Goal: Download file/media

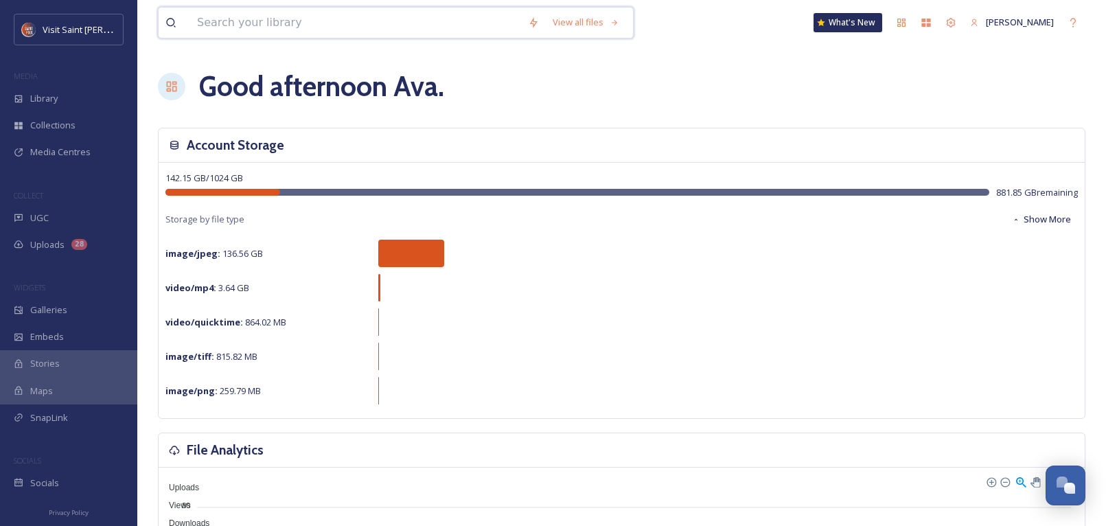
click at [273, 33] on input at bounding box center [355, 23] width 331 height 30
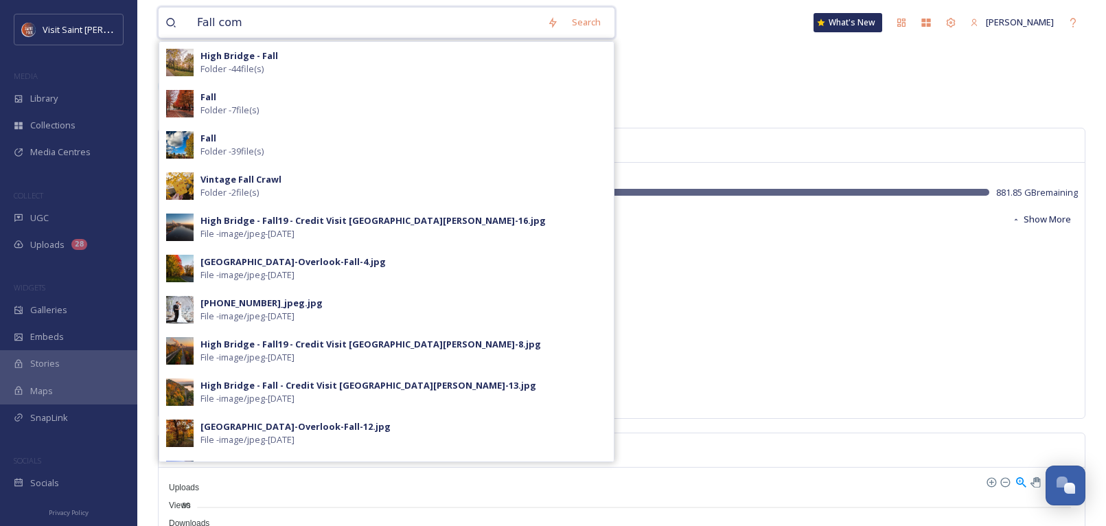
type input "Fall como"
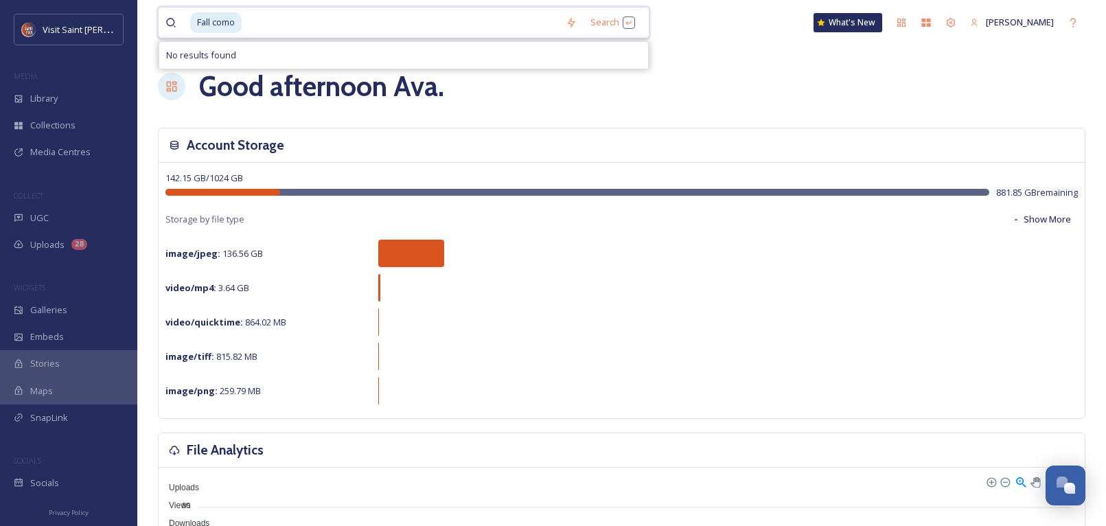
click at [274, 33] on input at bounding box center [401, 23] width 316 height 30
type input "="
type input "Fall"
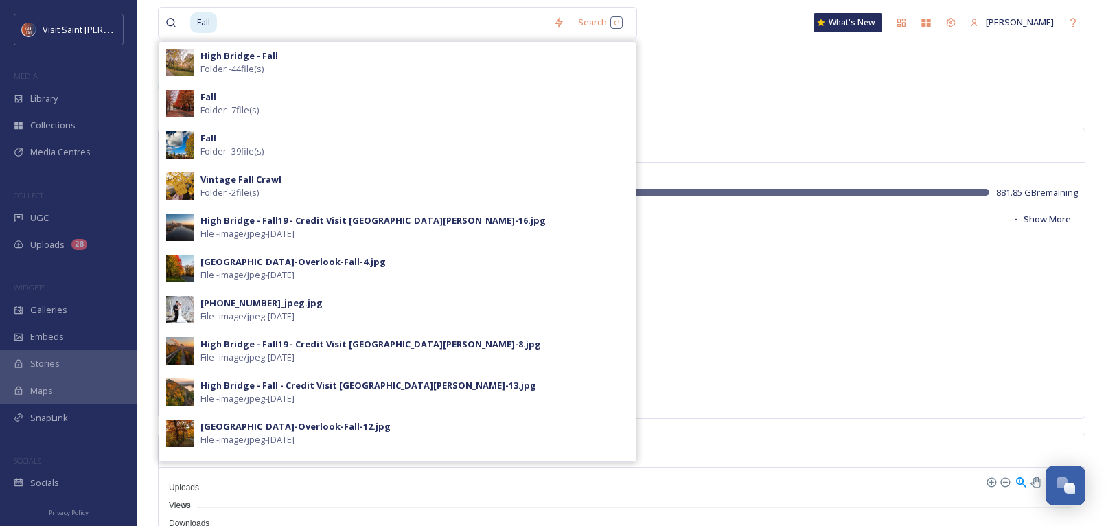
click at [337, 108] on div "Fall Folder - 7 file(s)" at bounding box center [414, 104] width 428 height 26
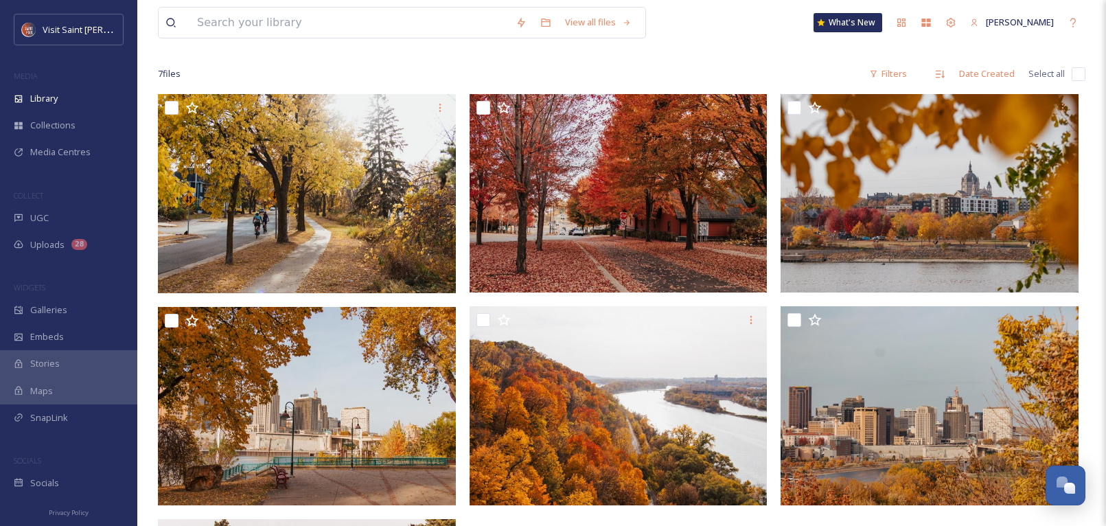
scroll to position [69, 0]
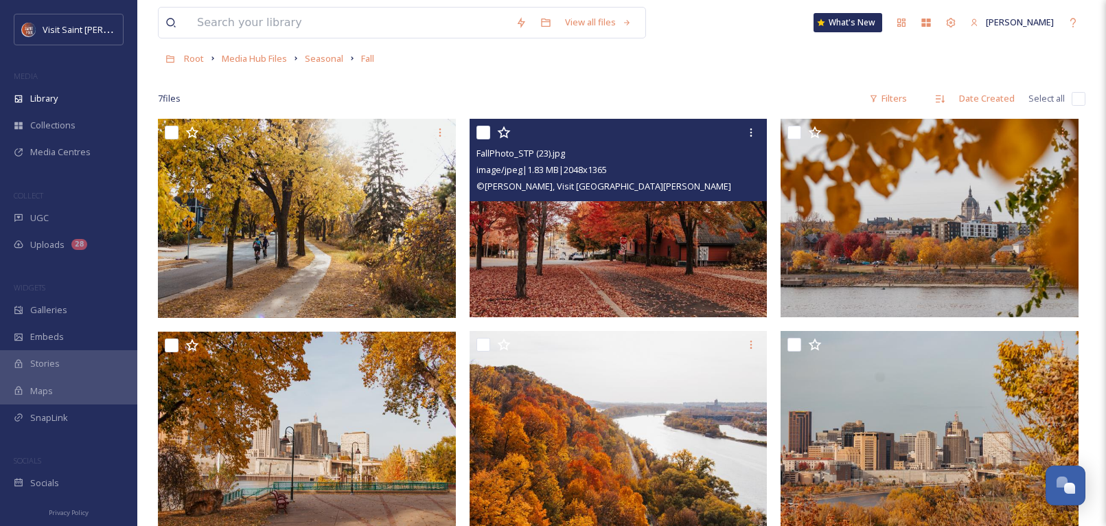
click at [746, 121] on div at bounding box center [750, 132] width 25 height 25
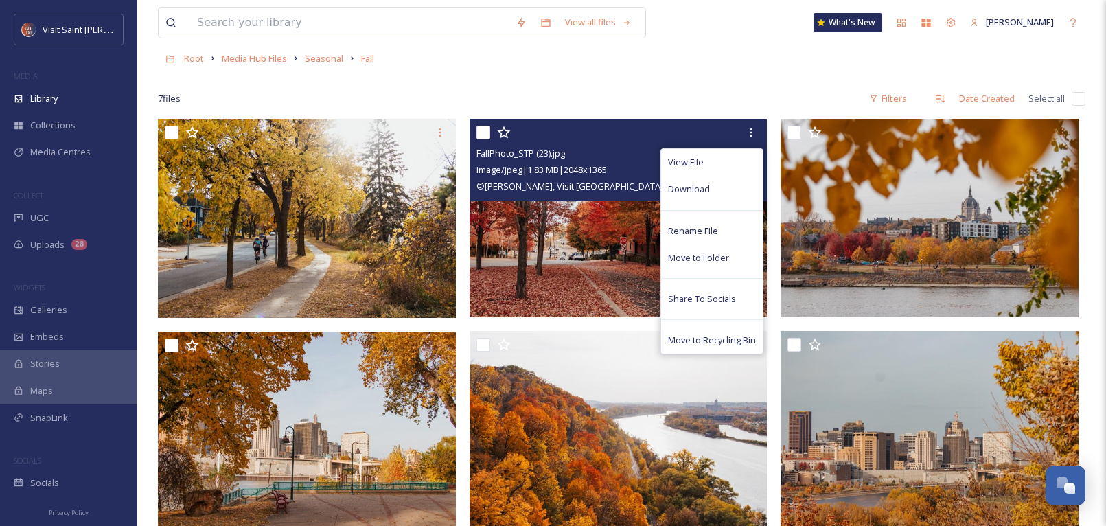
click at [712, 192] on div "Download" at bounding box center [712, 189] width 102 height 27
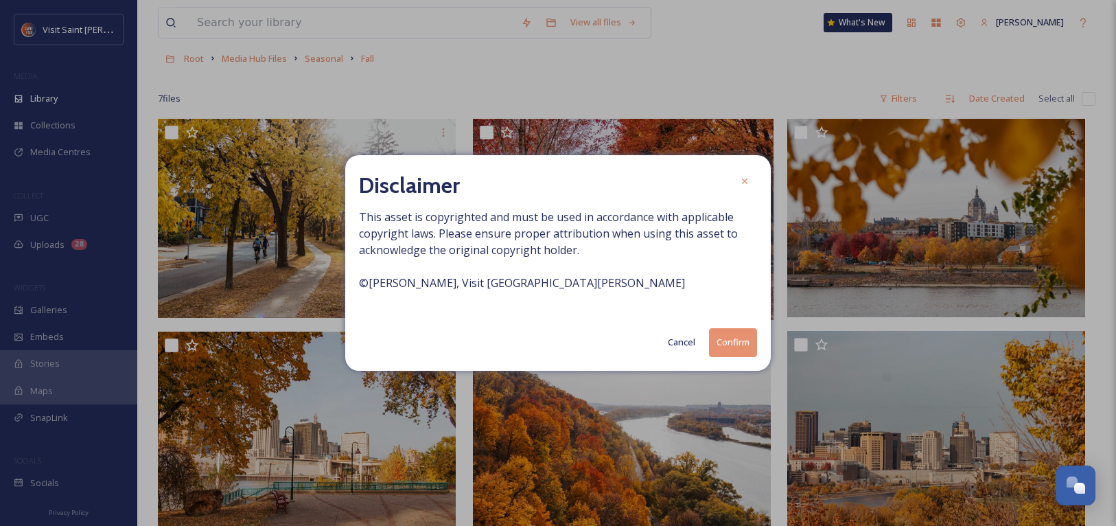
click at [723, 342] on button "Confirm" at bounding box center [733, 342] width 48 height 28
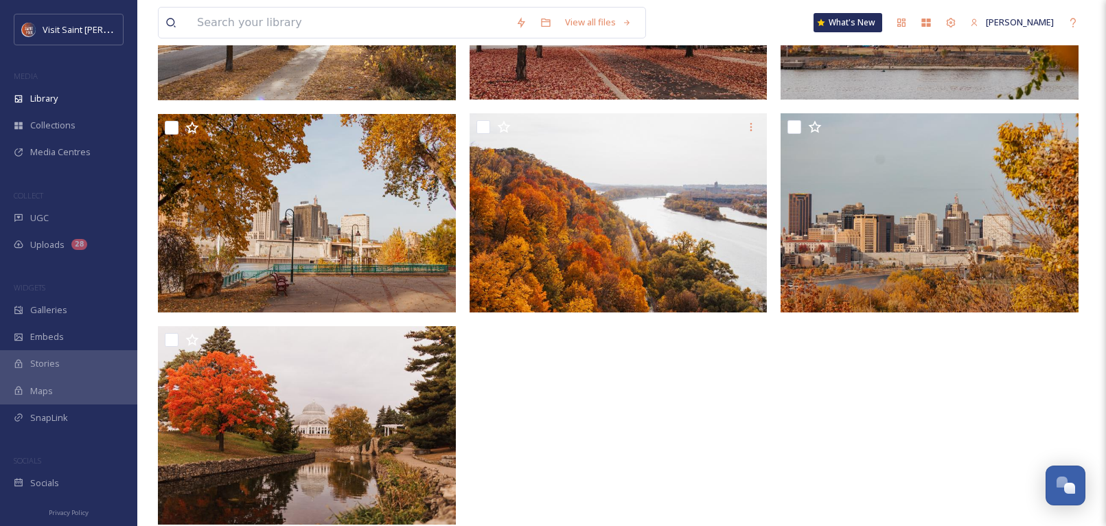
scroll to position [308, 0]
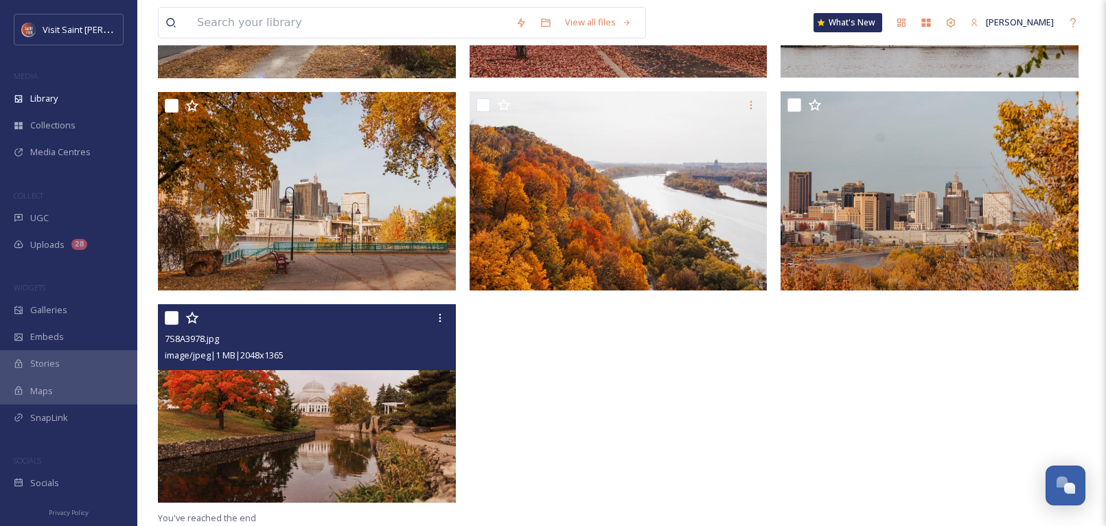
click at [436, 317] on icon at bounding box center [439, 317] width 11 height 11
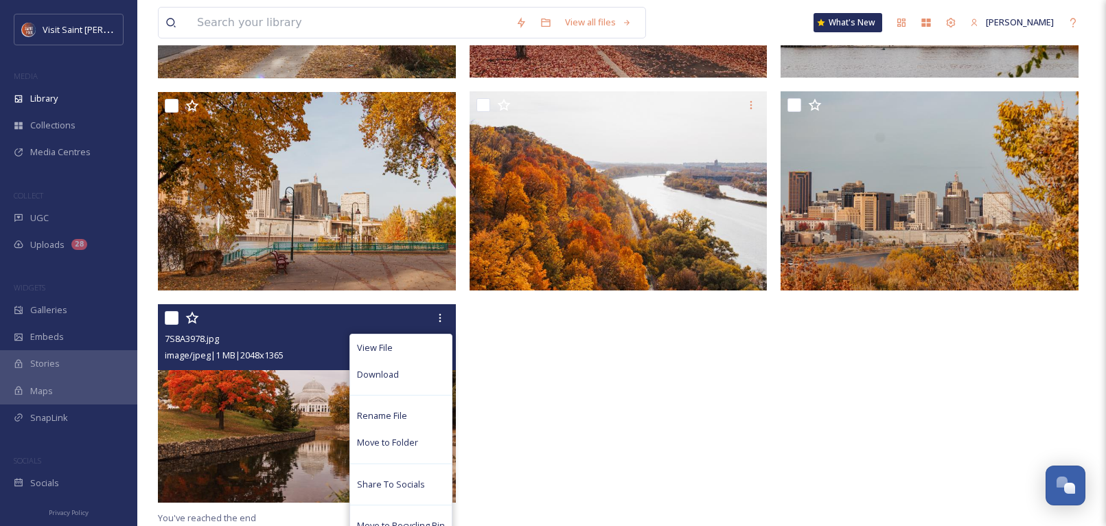
click at [415, 375] on div "Download" at bounding box center [401, 374] width 102 height 27
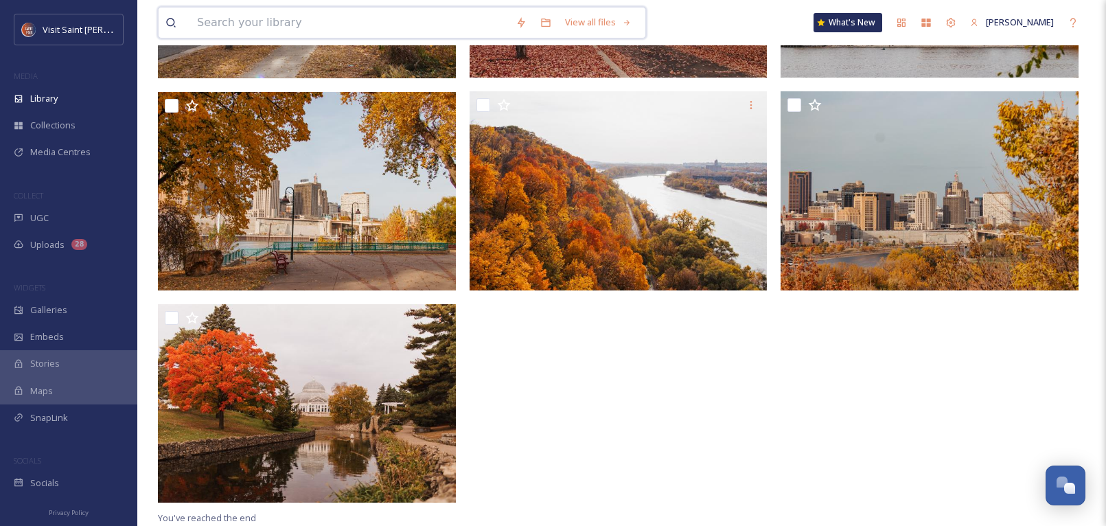
click at [382, 34] on input at bounding box center [349, 23] width 318 height 30
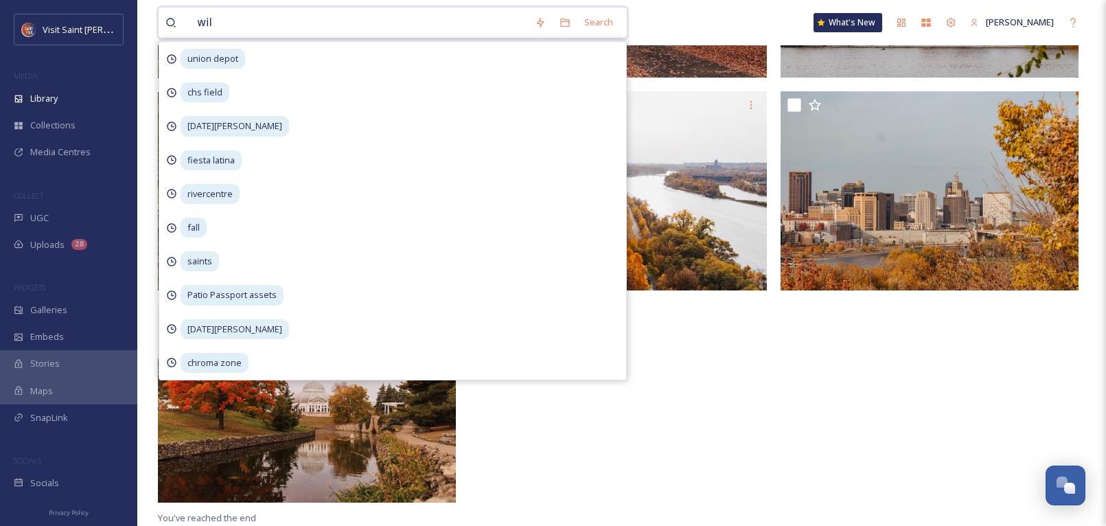
type input "wild"
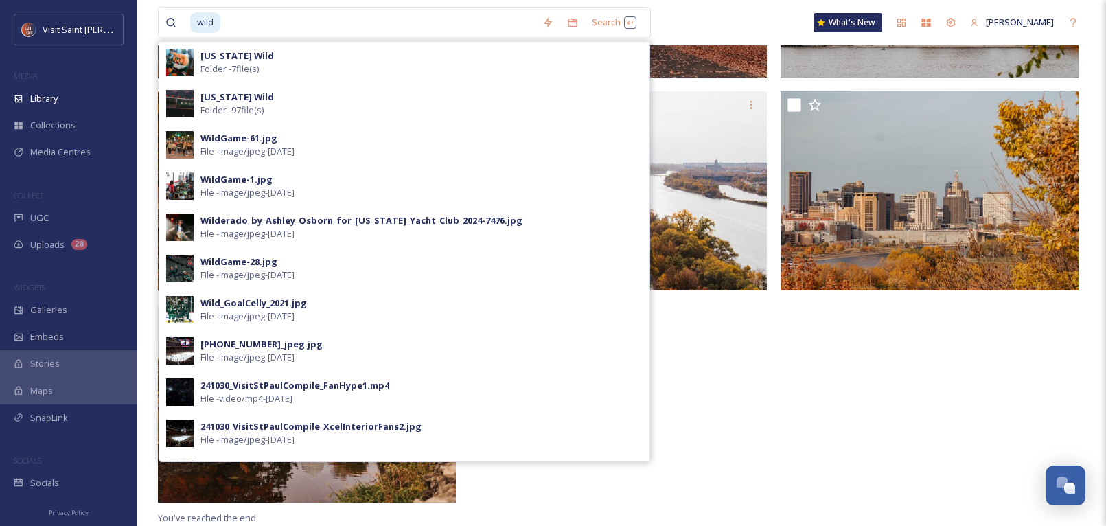
click at [376, 62] on div "[US_STATE] Wild Folder - 7 file(s)" at bounding box center [421, 62] width 442 height 26
